Goal: Transaction & Acquisition: Download file/media

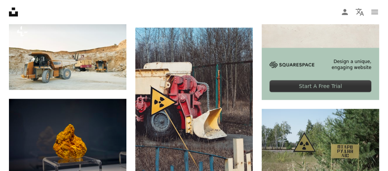
scroll to position [286, 0]
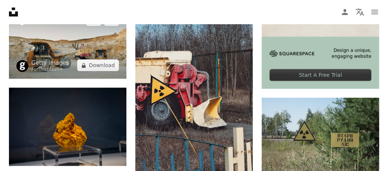
click at [67, 51] on img at bounding box center [67, 43] width 117 height 72
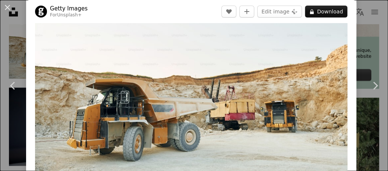
scroll to position [89, 0]
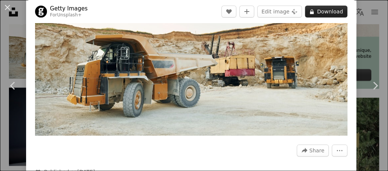
click at [316, 12] on button "A lock Download" at bounding box center [326, 12] width 43 height 12
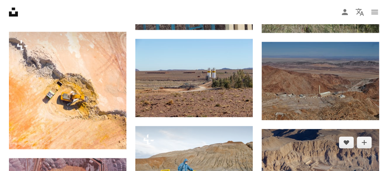
scroll to position [477, 0]
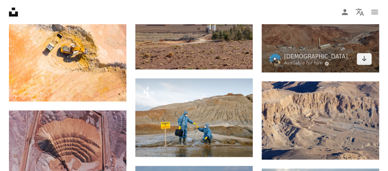
click at [295, 32] on img at bounding box center [320, 33] width 117 height 78
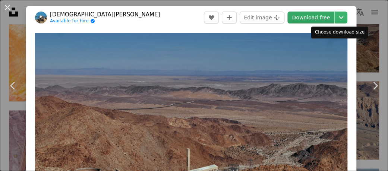
click at [318, 17] on link "Download free" at bounding box center [311, 18] width 47 height 12
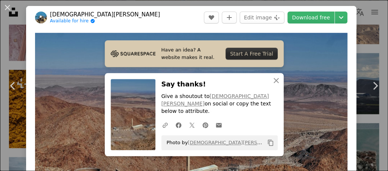
scroll to position [621, 0]
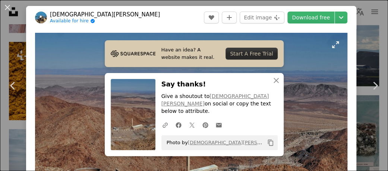
click at [292, 72] on img "Zoom in on this image" at bounding box center [191, 137] width 312 height 208
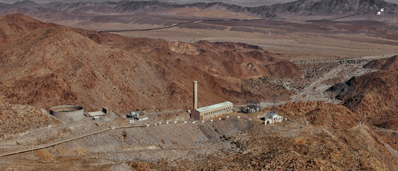
scroll to position [87, 0]
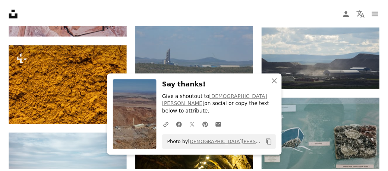
scroll to position [477, 0]
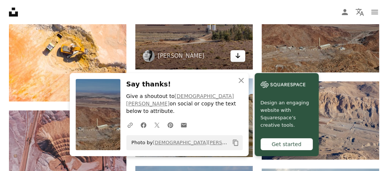
click at [239, 51] on icon "Arrow pointing down" at bounding box center [238, 55] width 6 height 9
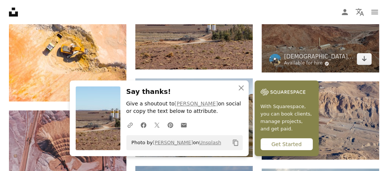
click at [289, 61] on link "Available for hire A checkmark inside of a circle" at bounding box center [319, 63] width 70 height 6
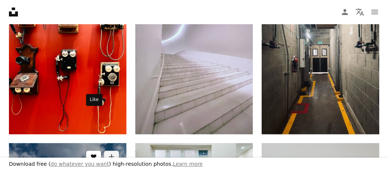
scroll to position [430, 0]
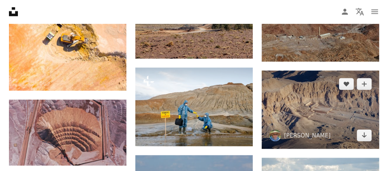
scroll to position [450, 0]
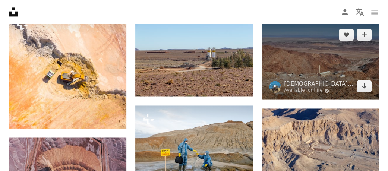
click at [307, 60] on img at bounding box center [320, 60] width 117 height 78
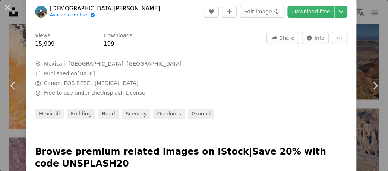
scroll to position [224, 0]
